Goal: Task Accomplishment & Management: Use online tool/utility

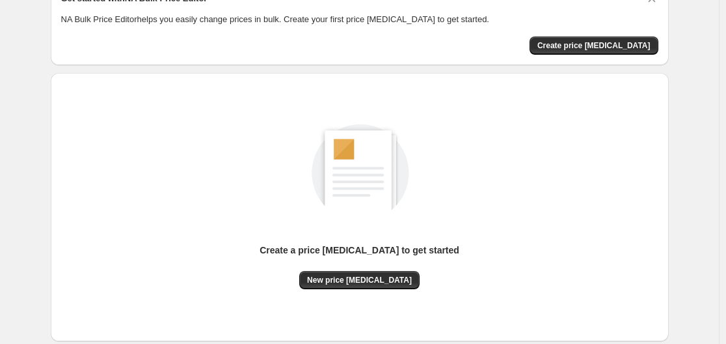
scroll to position [144, 0]
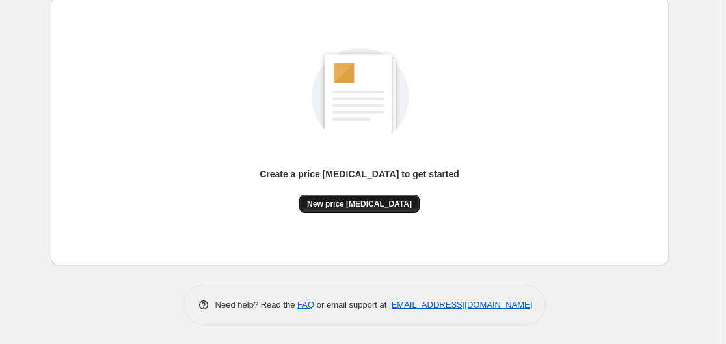
click at [385, 204] on span "New price [MEDICAL_DATA]" at bounding box center [359, 203] width 105 height 10
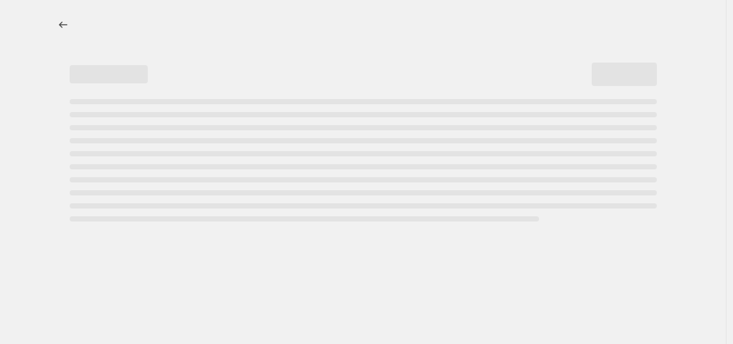
select select "percentage"
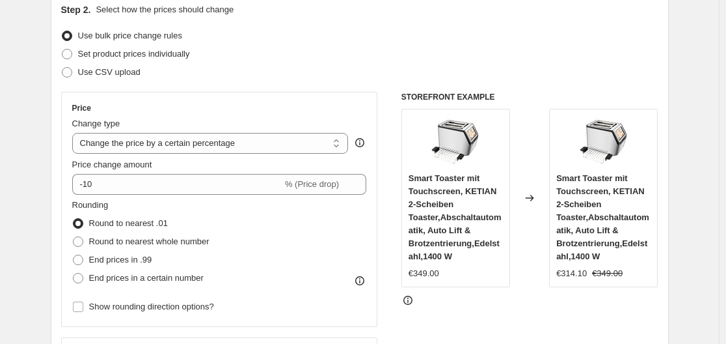
scroll to position [152, 0]
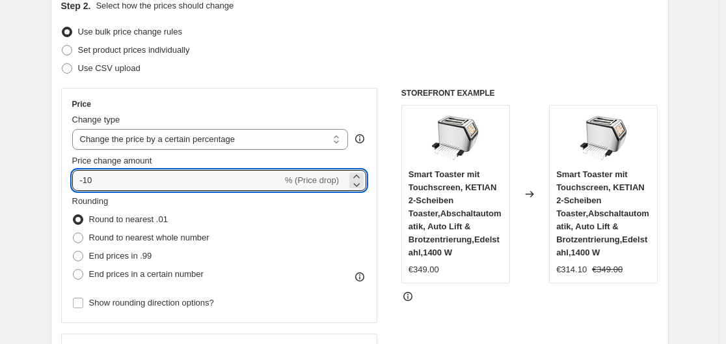
click at [278, 174] on input "-10" at bounding box center [177, 180] width 210 height 21
type input "-1"
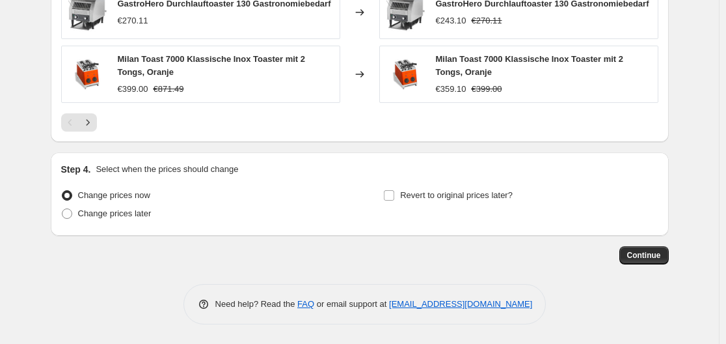
scroll to position [1009, 0]
type input "-35"
click at [642, 250] on span "Continue" at bounding box center [644, 255] width 34 height 10
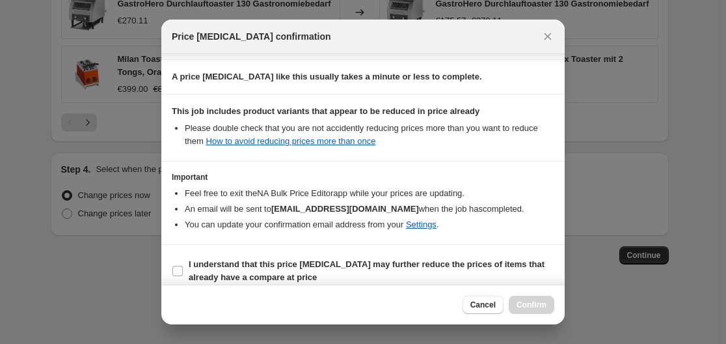
scroll to position [204, 0]
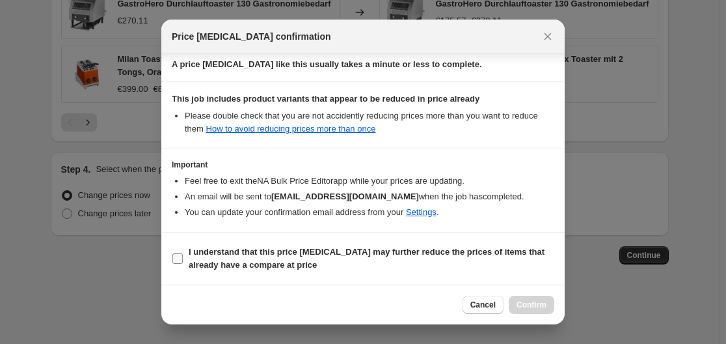
click at [183, 252] on span ":r20:" at bounding box center [178, 258] width 12 height 12
click at [183, 253] on input "I understand that this price [MEDICAL_DATA] may further reduce the prices of it…" at bounding box center [177, 258] width 10 height 10
checkbox input "true"
click at [531, 311] on button "Confirm" at bounding box center [532, 304] width 46 height 18
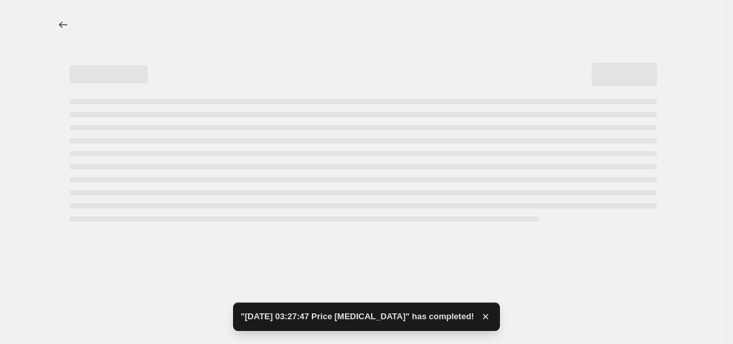
select select "percentage"
